Goal: Task Accomplishment & Management: Manage account settings

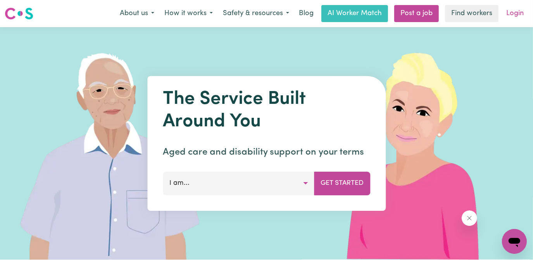
click at [521, 12] on link "Login" at bounding box center [515, 13] width 27 height 17
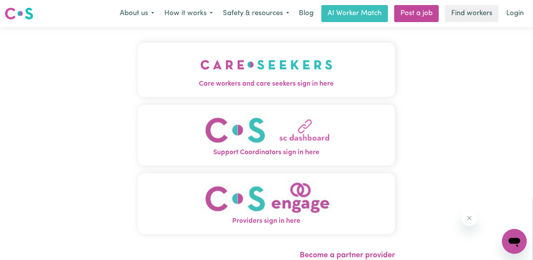
click at [280, 78] on img "Care workers and care seekers sign in here" at bounding box center [266, 64] width 132 height 29
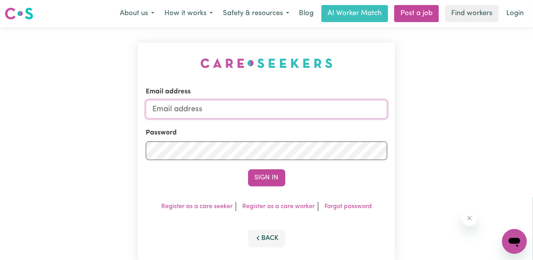
type input "holdenhsvgtsgirl2014@outlook.com"
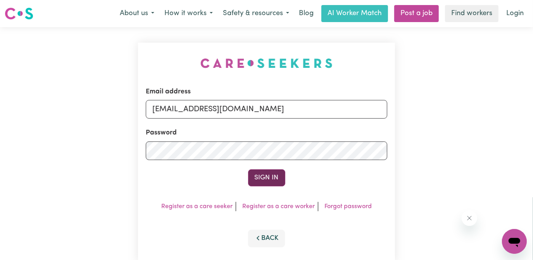
click at [264, 178] on button "Sign In" at bounding box center [266, 177] width 37 height 17
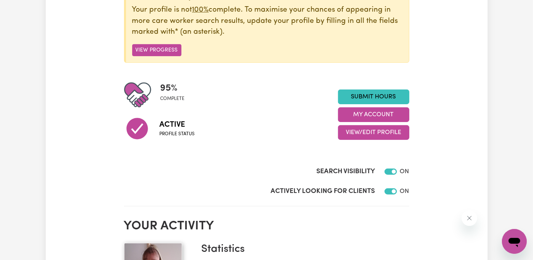
scroll to position [105, 0]
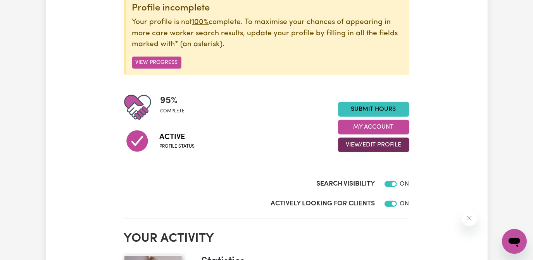
click at [377, 144] on button "View/Edit Profile" at bounding box center [373, 145] width 71 height 15
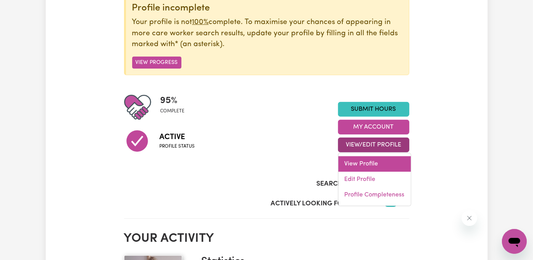
click at [366, 166] on link "View Profile" at bounding box center [375, 164] width 73 height 16
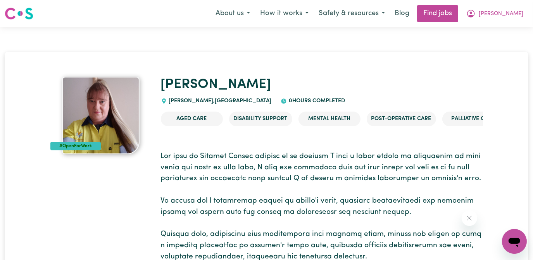
click at [84, 142] on div "#OpenForWork" at bounding box center [75, 146] width 51 height 9
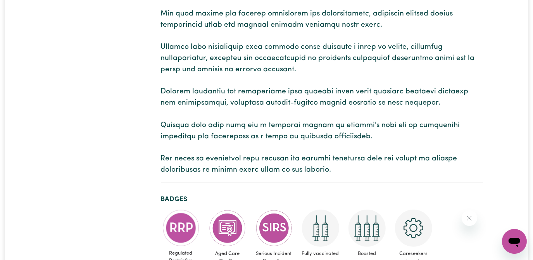
scroll to position [247, 0]
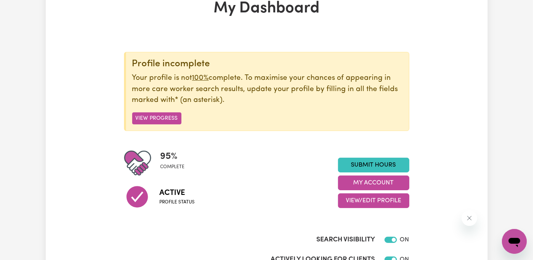
scroll to position [70, 0]
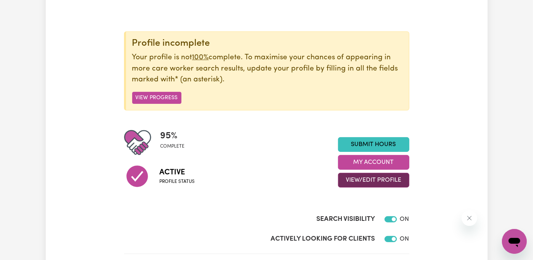
click at [386, 180] on button "View/Edit Profile" at bounding box center [373, 180] width 71 height 15
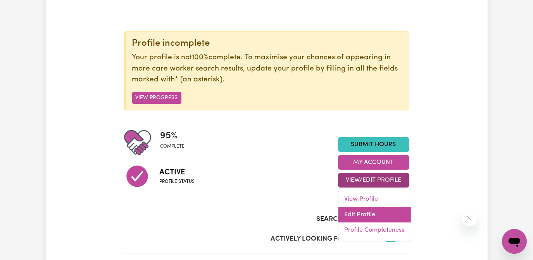
click at [369, 213] on link "Edit Profile" at bounding box center [375, 215] width 73 height 16
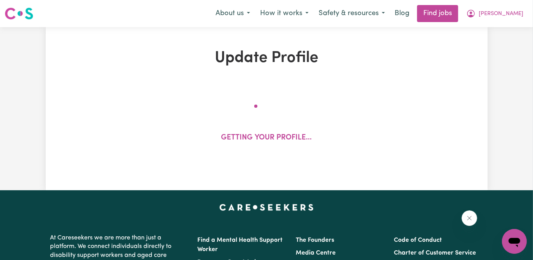
select select "female"
select select "Australian Citizen"
select select "Studying a healthcare related degree or qualification"
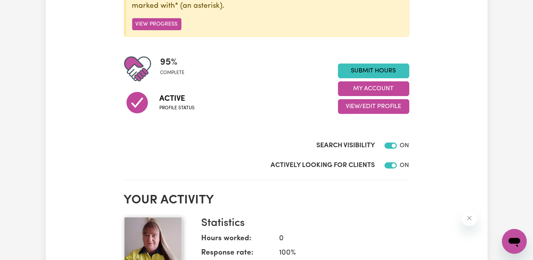
scroll to position [141, 0]
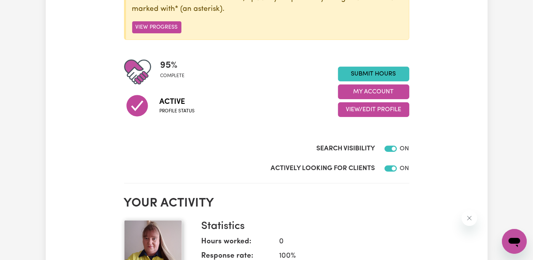
click at [137, 106] on icon at bounding box center [136, 105] width 21 height 21
click at [393, 168] on input "Actively Looking for Clients" at bounding box center [391, 169] width 12 height 6
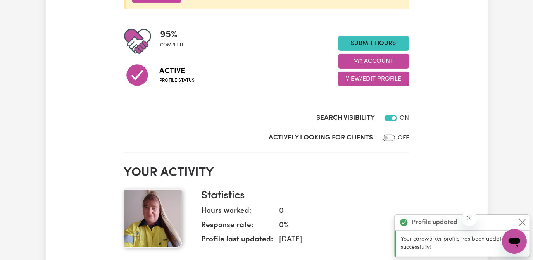
scroll to position [211, 0]
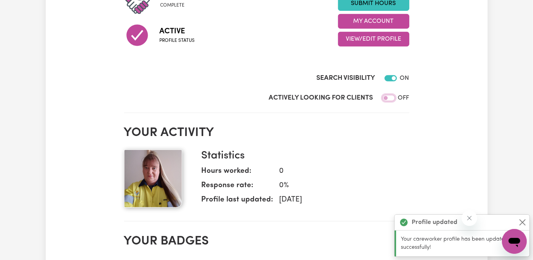
click at [390, 96] on input "Actively Looking for Clients" at bounding box center [389, 98] width 12 height 6
click at [390, 96] on input "Actively Looking for Clients" at bounding box center [391, 98] width 12 height 6
checkbox input "false"
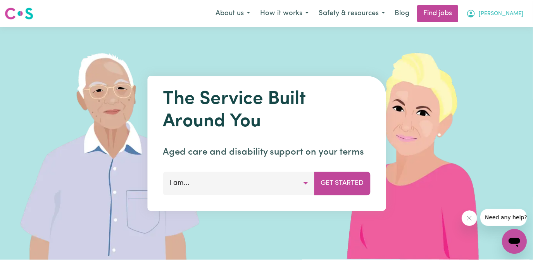
click at [516, 15] on span "[PERSON_NAME]" at bounding box center [501, 14] width 45 height 9
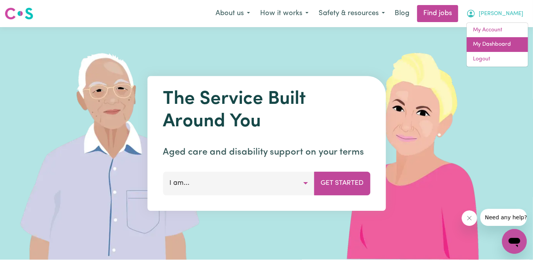
click at [495, 45] on link "My Dashboard" at bounding box center [497, 44] width 61 height 15
